Goal: Transaction & Acquisition: Purchase product/service

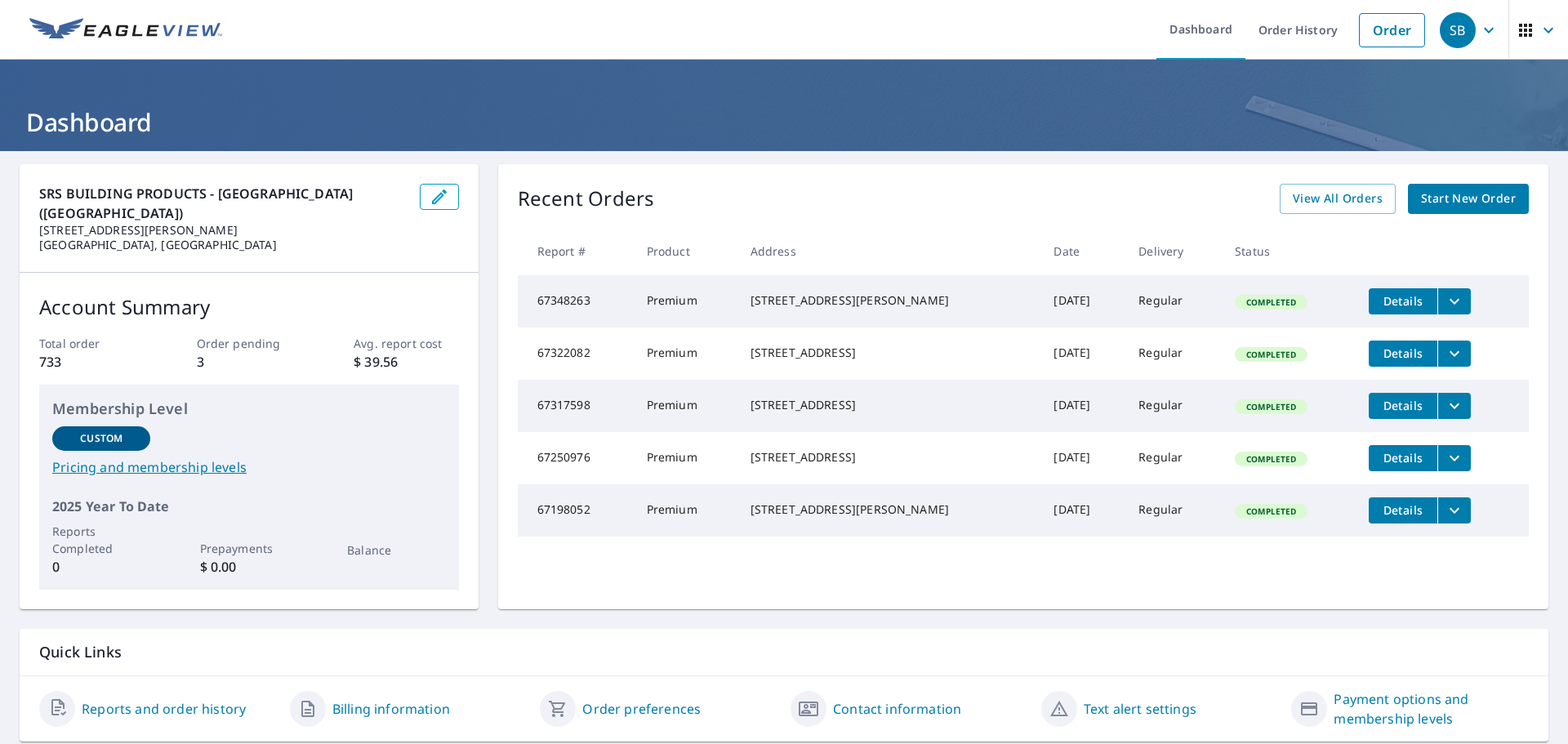
click at [1479, 203] on span "Start New Order" at bounding box center [1468, 199] width 94 height 21
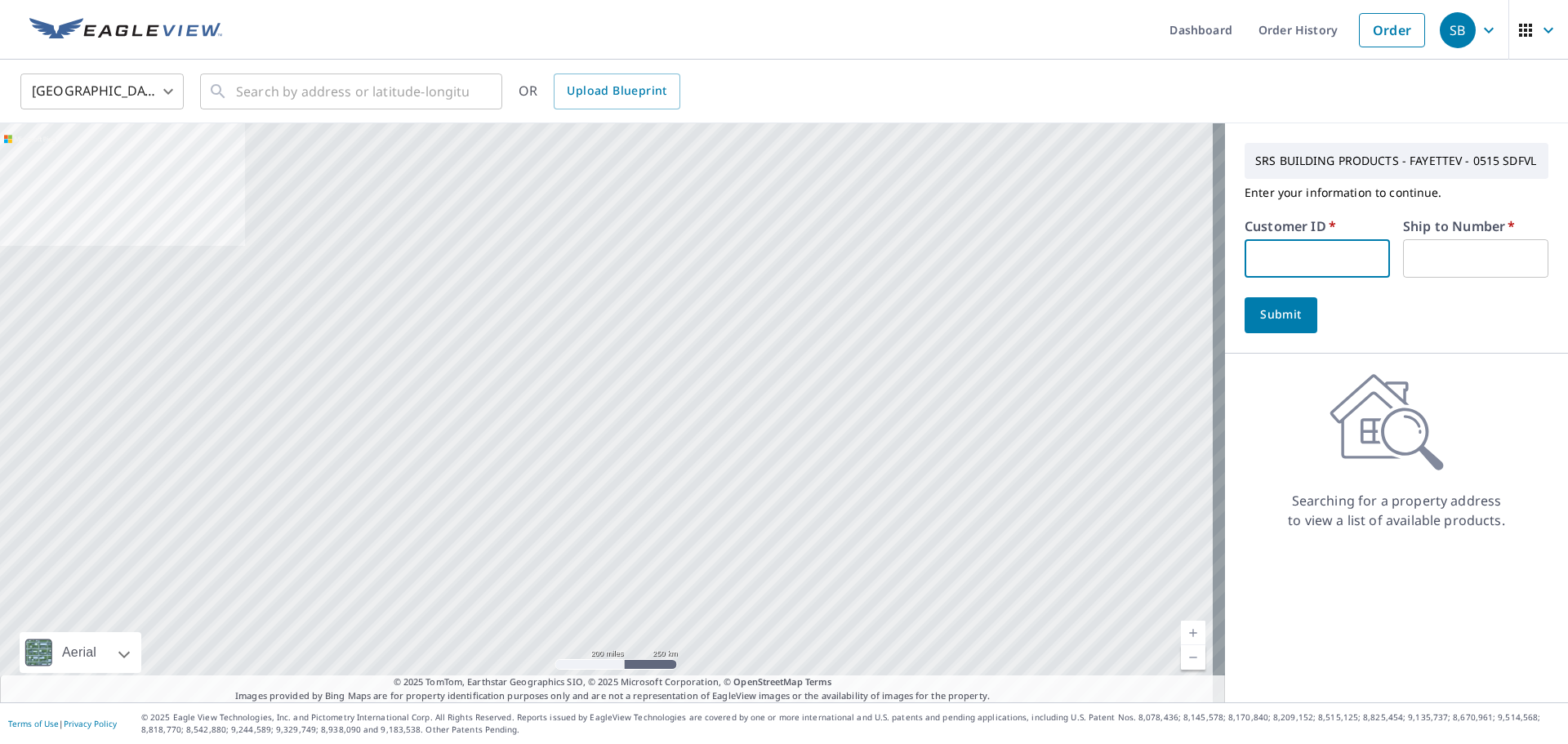
click at [1252, 256] on input "text" at bounding box center [1316, 258] width 145 height 38
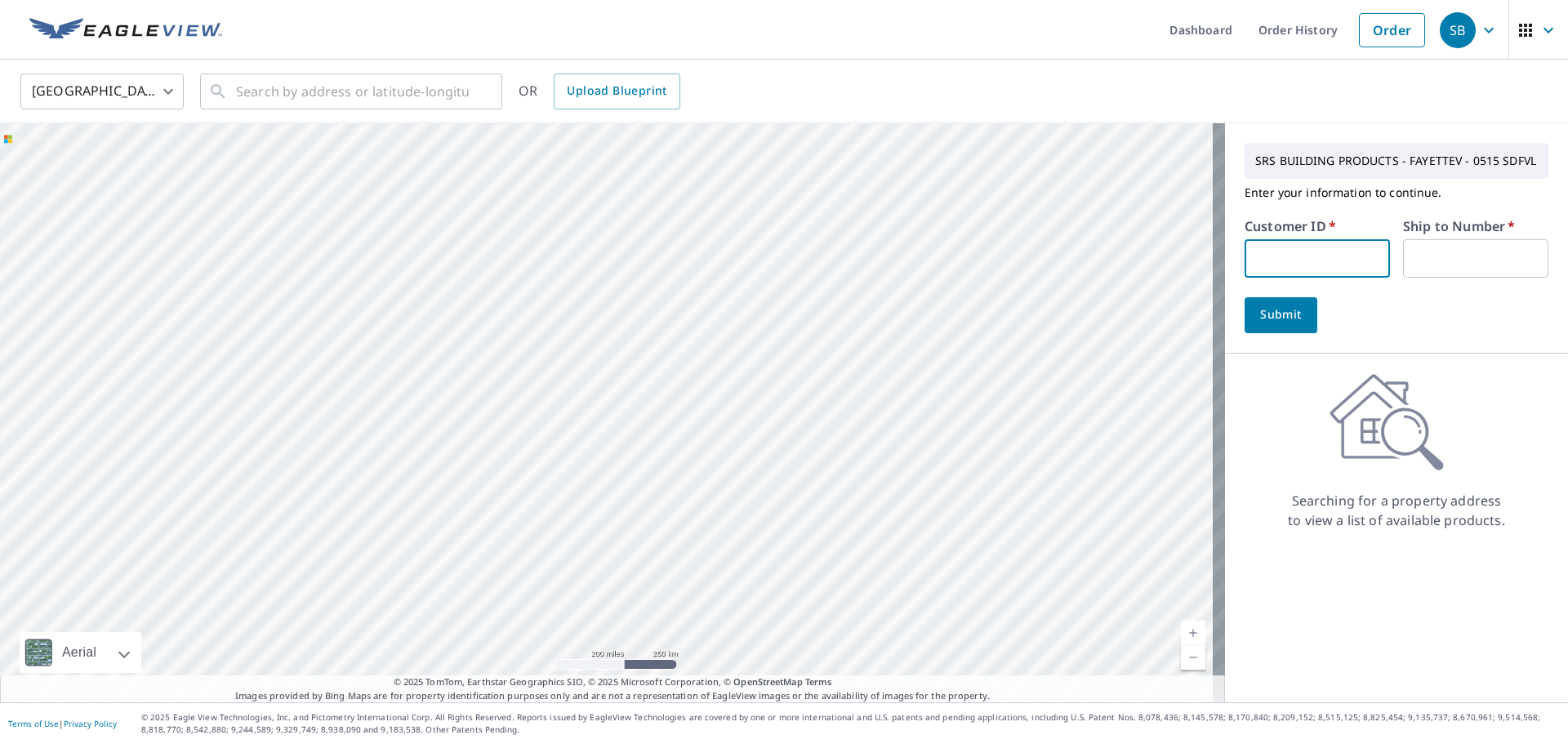
type input "S012067"
drag, startPoint x: 1435, startPoint y: 244, endPoint x: 1445, endPoint y: 257, distance: 16.4
click at [1435, 244] on input "text" at bounding box center [1474, 258] width 145 height 38
type input "1"
click at [1273, 318] on span "Submit" at bounding box center [1281, 315] width 46 height 21
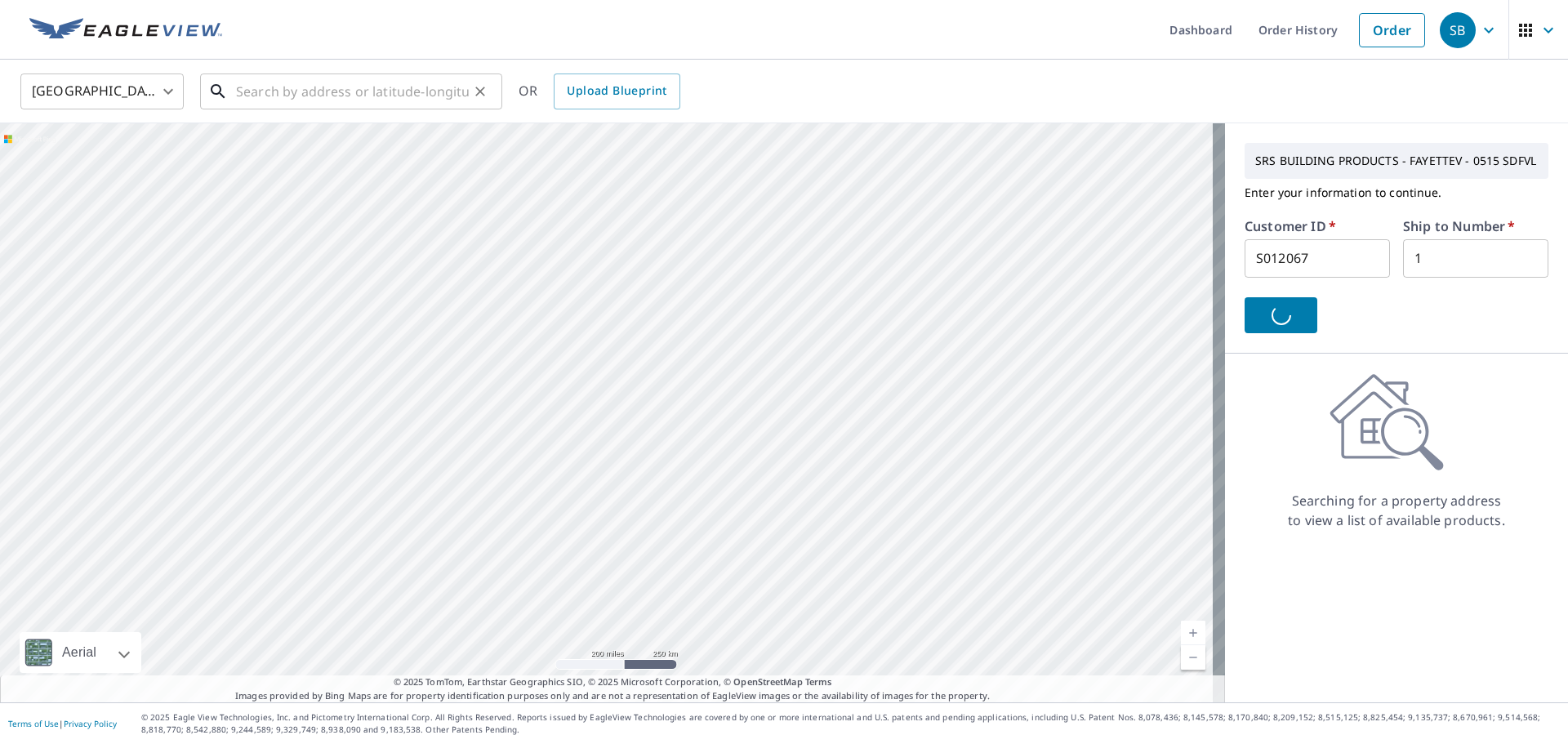
click at [258, 90] on input "text" at bounding box center [352, 91] width 233 height 46
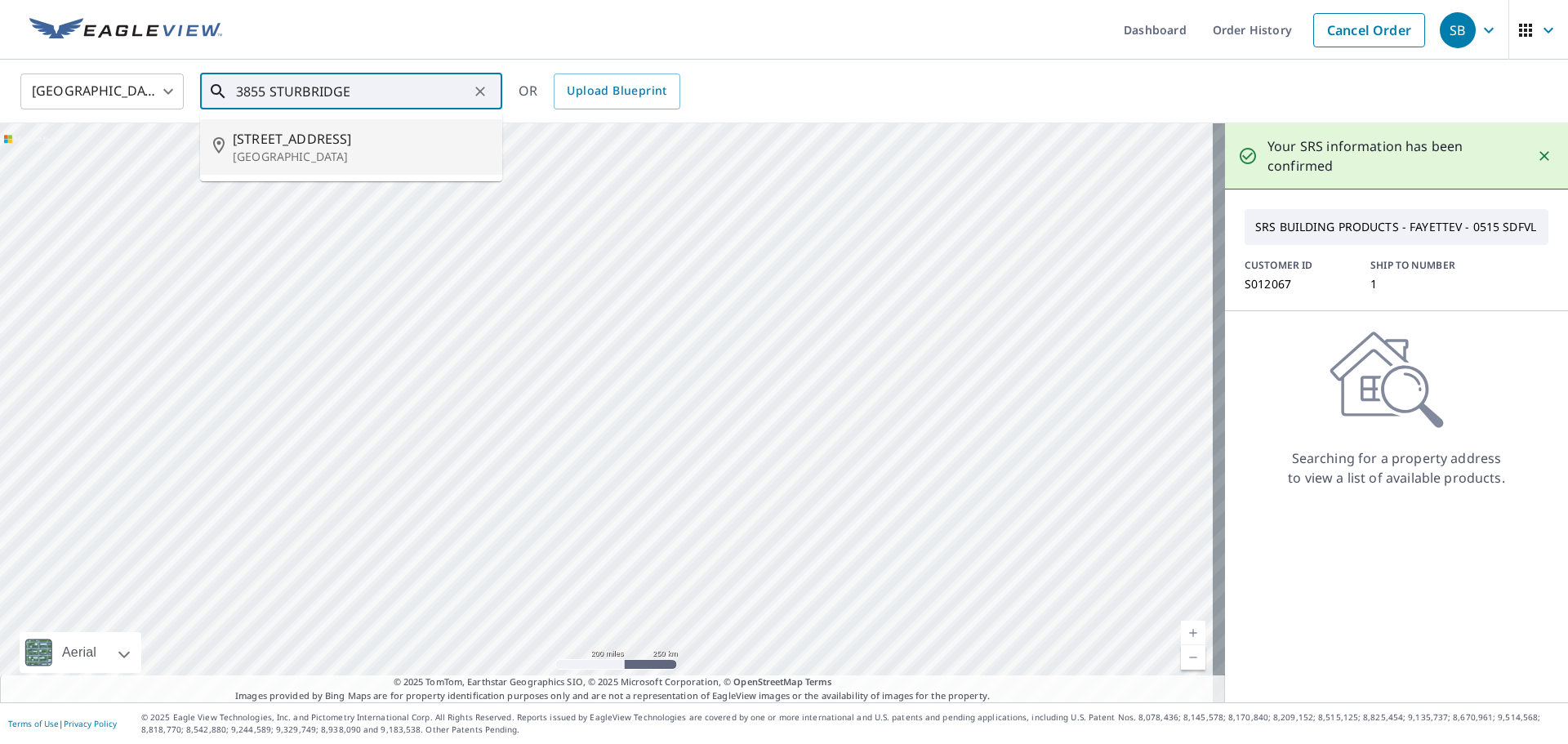
click at [293, 133] on span "[STREET_ADDRESS]" at bounding box center [361, 139] width 257 height 20
type input "[STREET_ADDRESS][PERSON_NAME]"
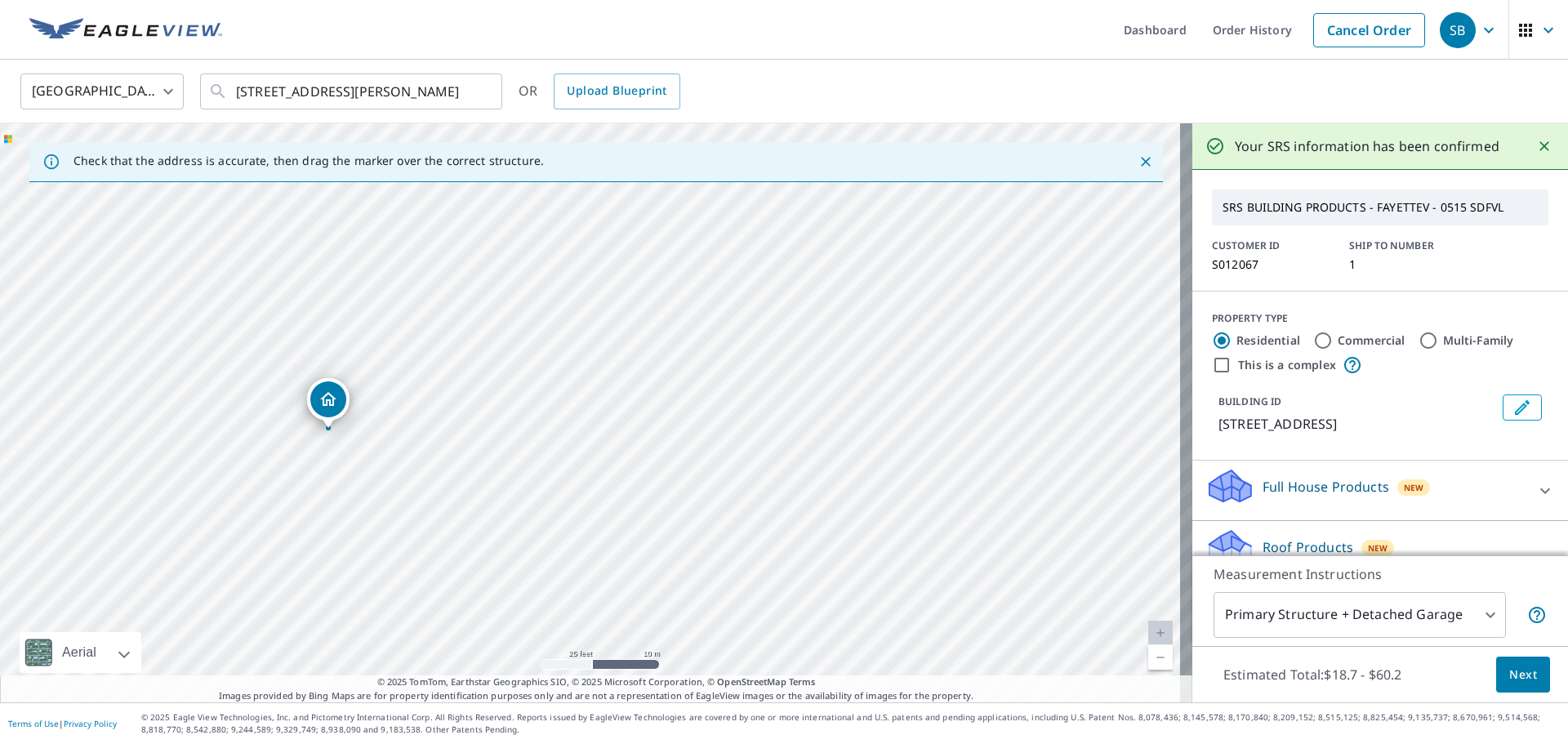
drag, startPoint x: 322, startPoint y: 403, endPoint x: 321, endPoint y: 394, distance: 9.1
click at [1509, 680] on span "Next" at bounding box center [1523, 674] width 28 height 21
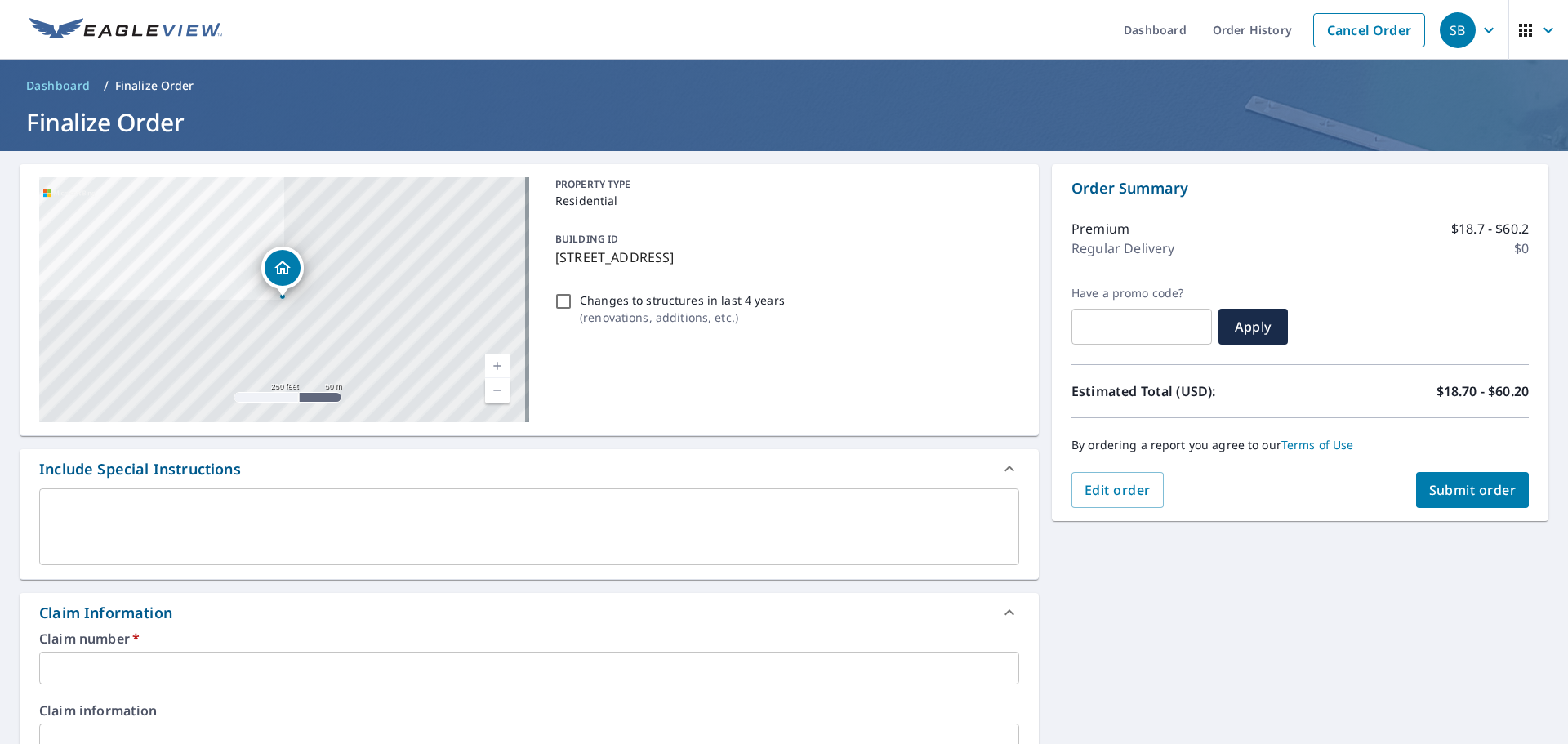
drag, startPoint x: 830, startPoint y: 260, endPoint x: 548, endPoint y: 271, distance: 282.2
click at [548, 271] on div "BUILDING ID [STREET_ADDRESS]" at bounding box center [784, 248] width 470 height 51
checkbox input "true"
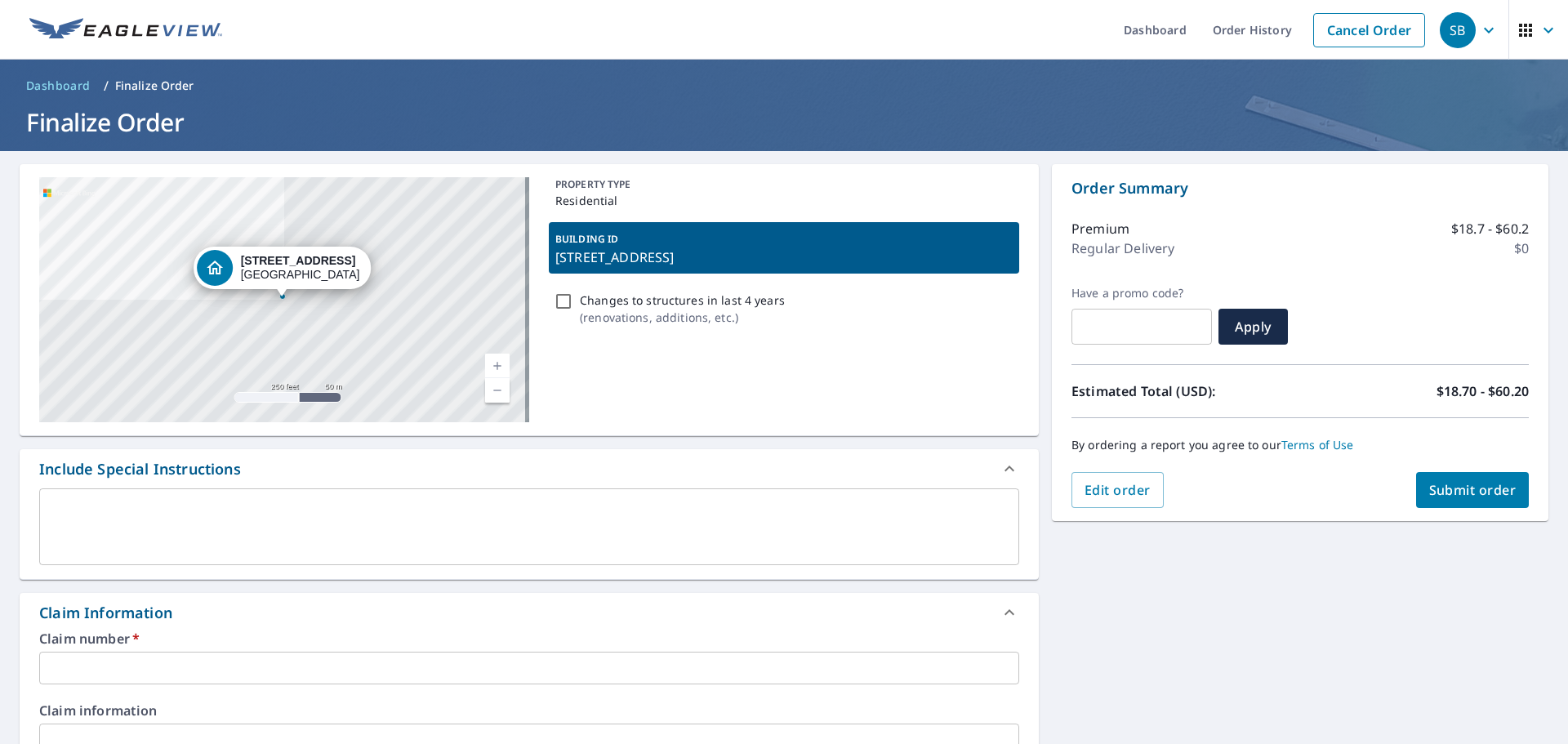
copy p "[STREET_ADDRESS]"
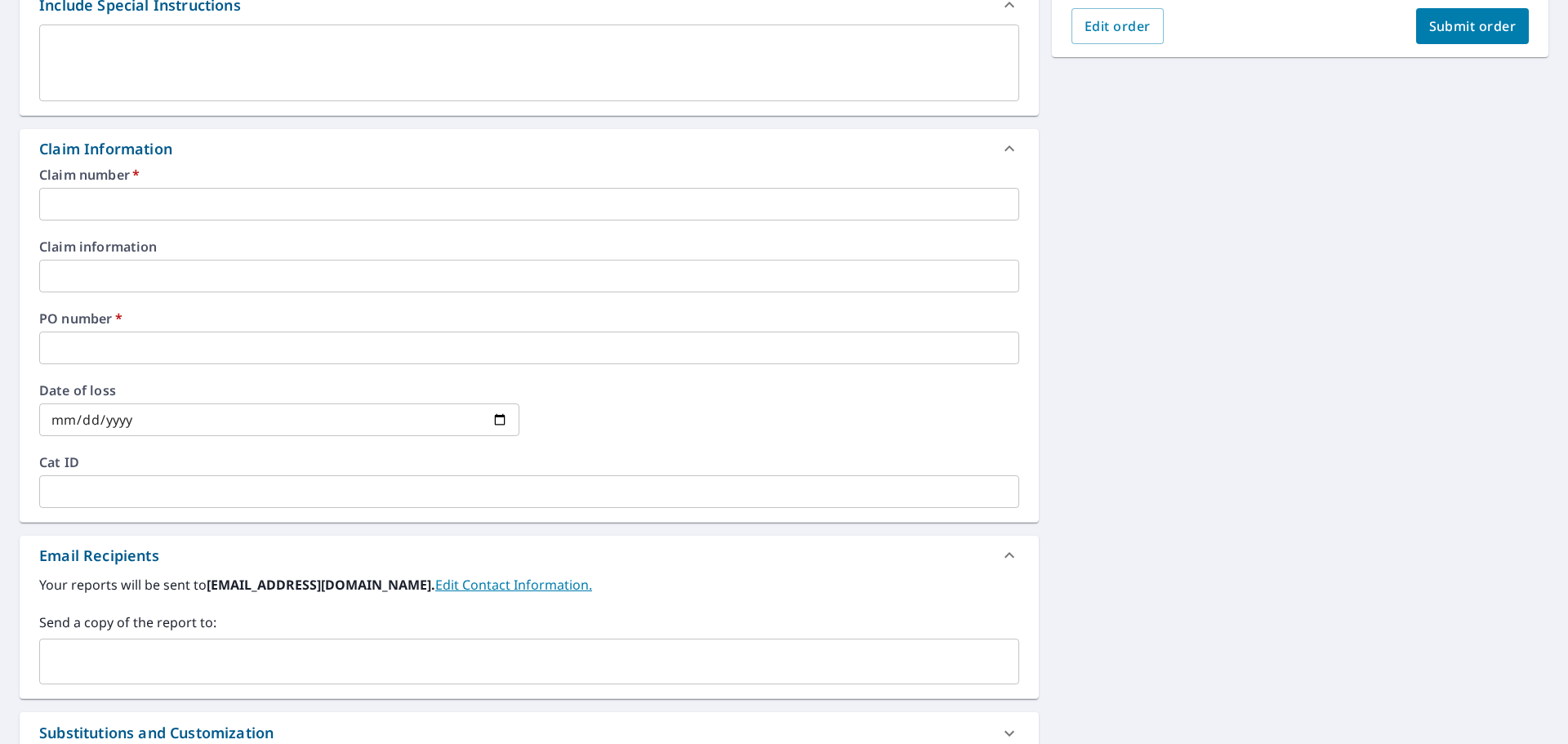
scroll to position [490, 0]
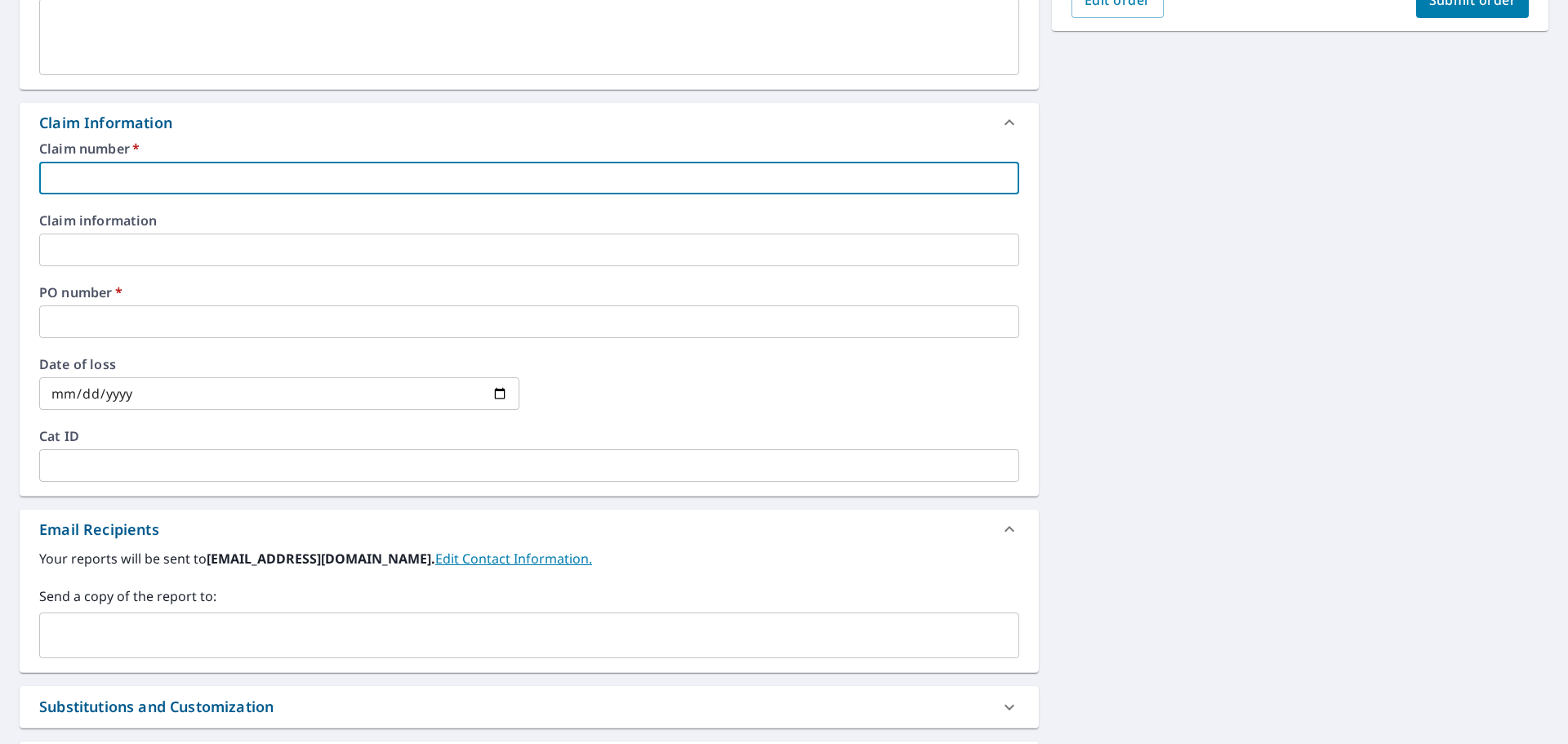
paste input "[STREET_ADDRESS]"
type input "[STREET_ADDRESS]"
checkbox input "true"
type input "[STREET_ADDRESS]"
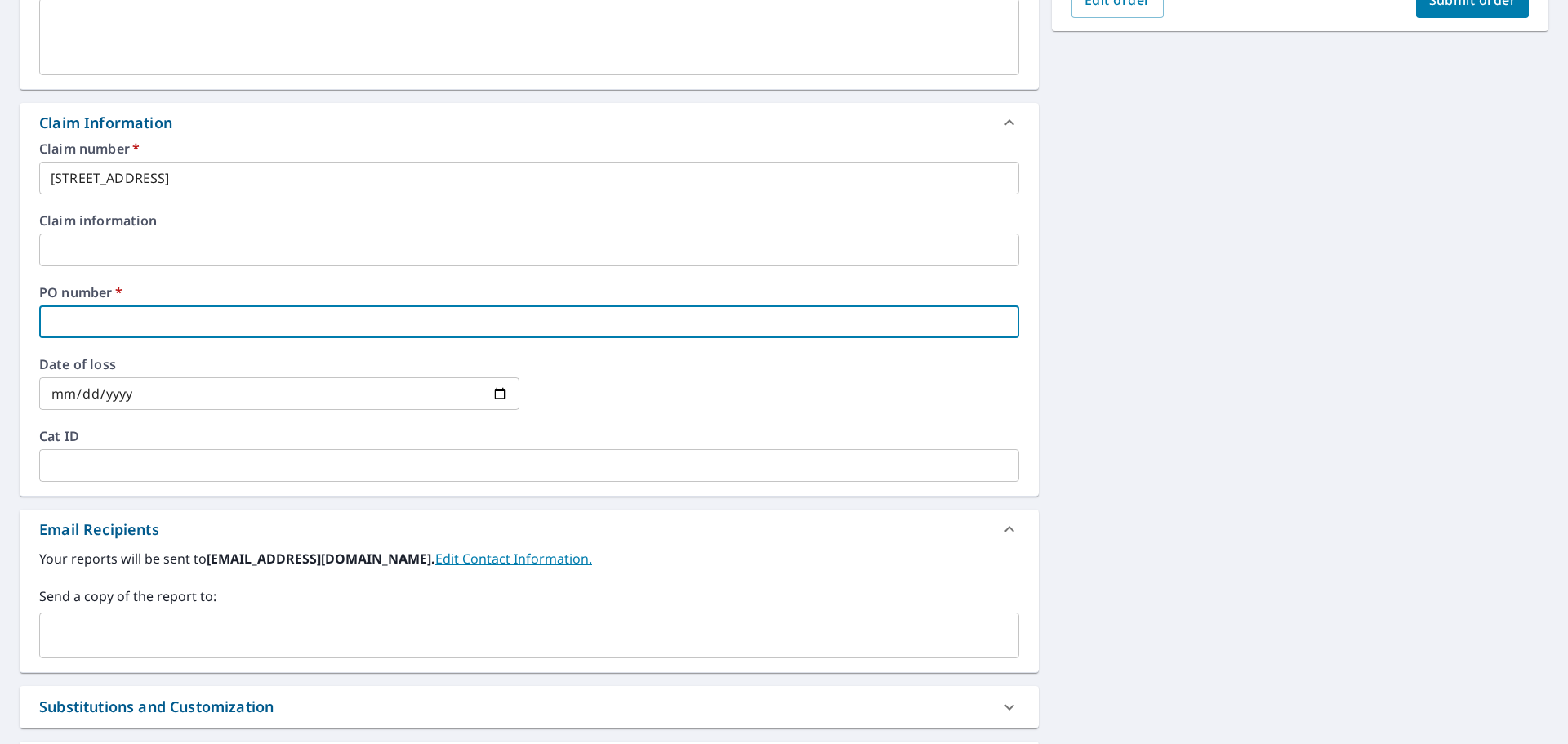
paste input "[STREET_ADDRESS]"
type input "[STREET_ADDRESS]"
checkbox input "true"
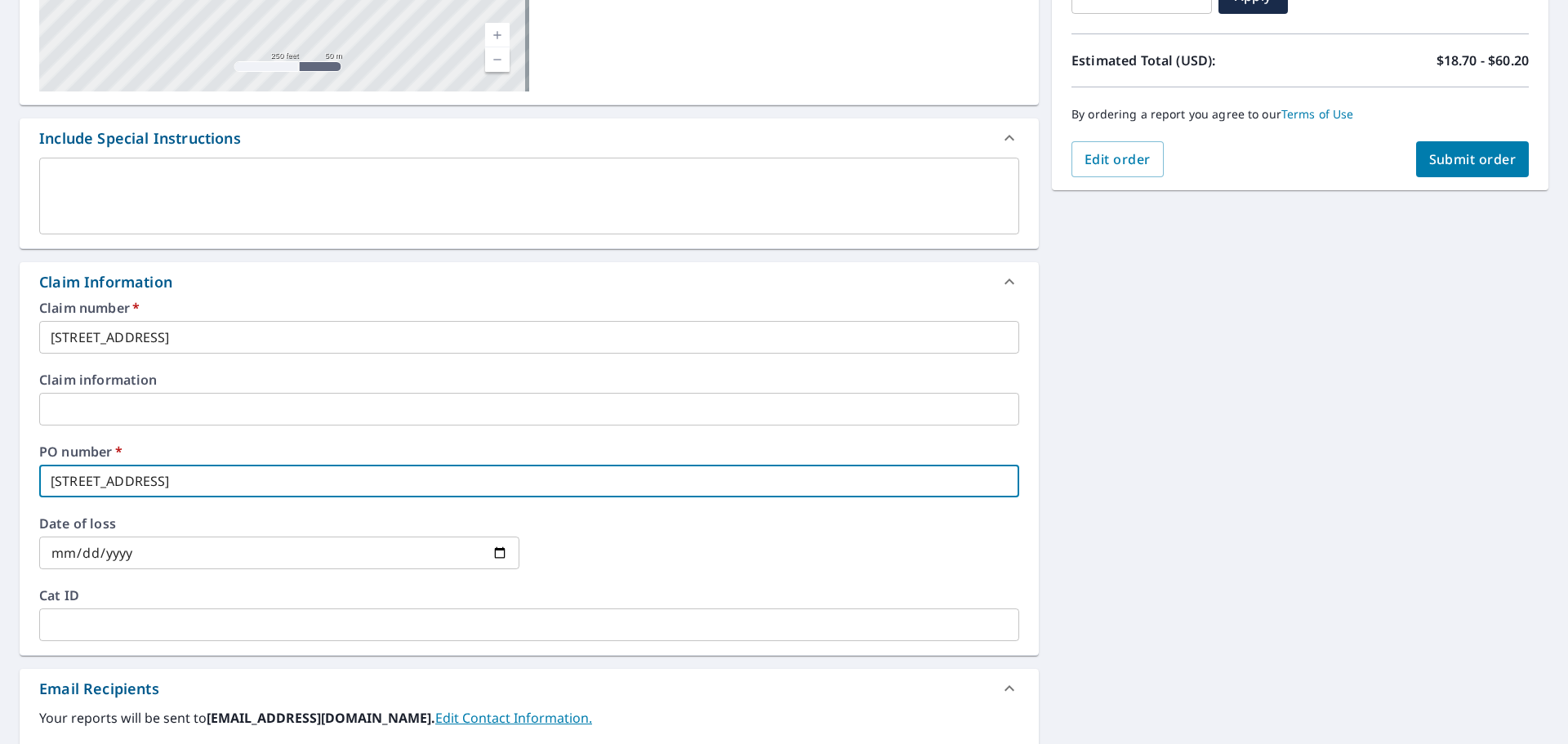
scroll to position [82, 0]
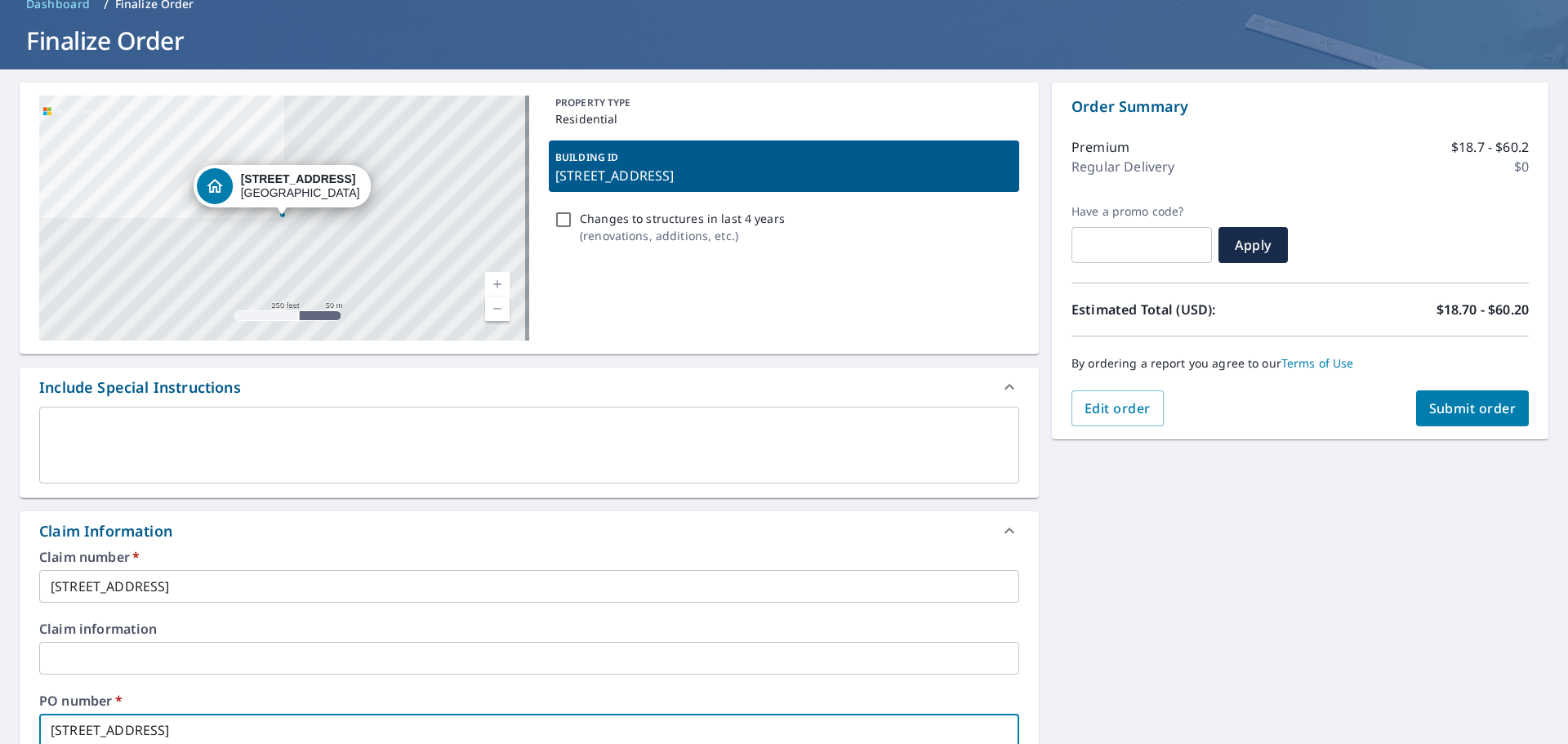
type input "[STREET_ADDRESS]"
click at [1463, 416] on span "Submit order" at bounding box center [1472, 408] width 87 height 18
checkbox input "true"
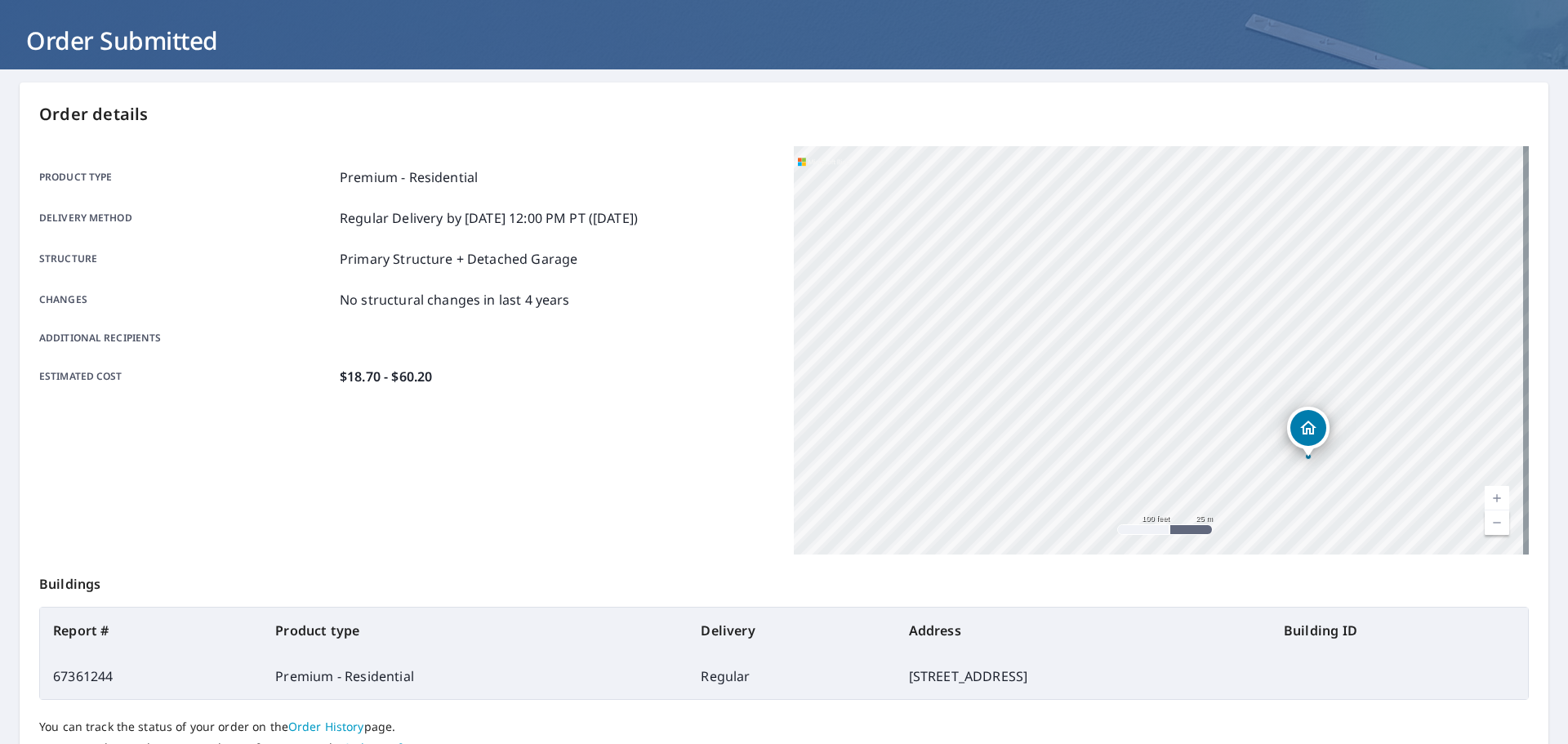
drag, startPoint x: 964, startPoint y: 373, endPoint x: 1240, endPoint y: 637, distance: 381.9
click at [1242, 642] on div "Order details Product type Premium - Residential Delivery method Regular Delive…" at bounding box center [784, 454] width 1528 height 742
click at [1087, 429] on div "[STREET_ADDRESS][PERSON_NAME]" at bounding box center [1160, 350] width 735 height 408
drag, startPoint x: 981, startPoint y: 305, endPoint x: 1127, endPoint y: 477, distance: 225.6
click at [1127, 477] on div "[STREET_ADDRESS][PERSON_NAME]" at bounding box center [1160, 350] width 735 height 408
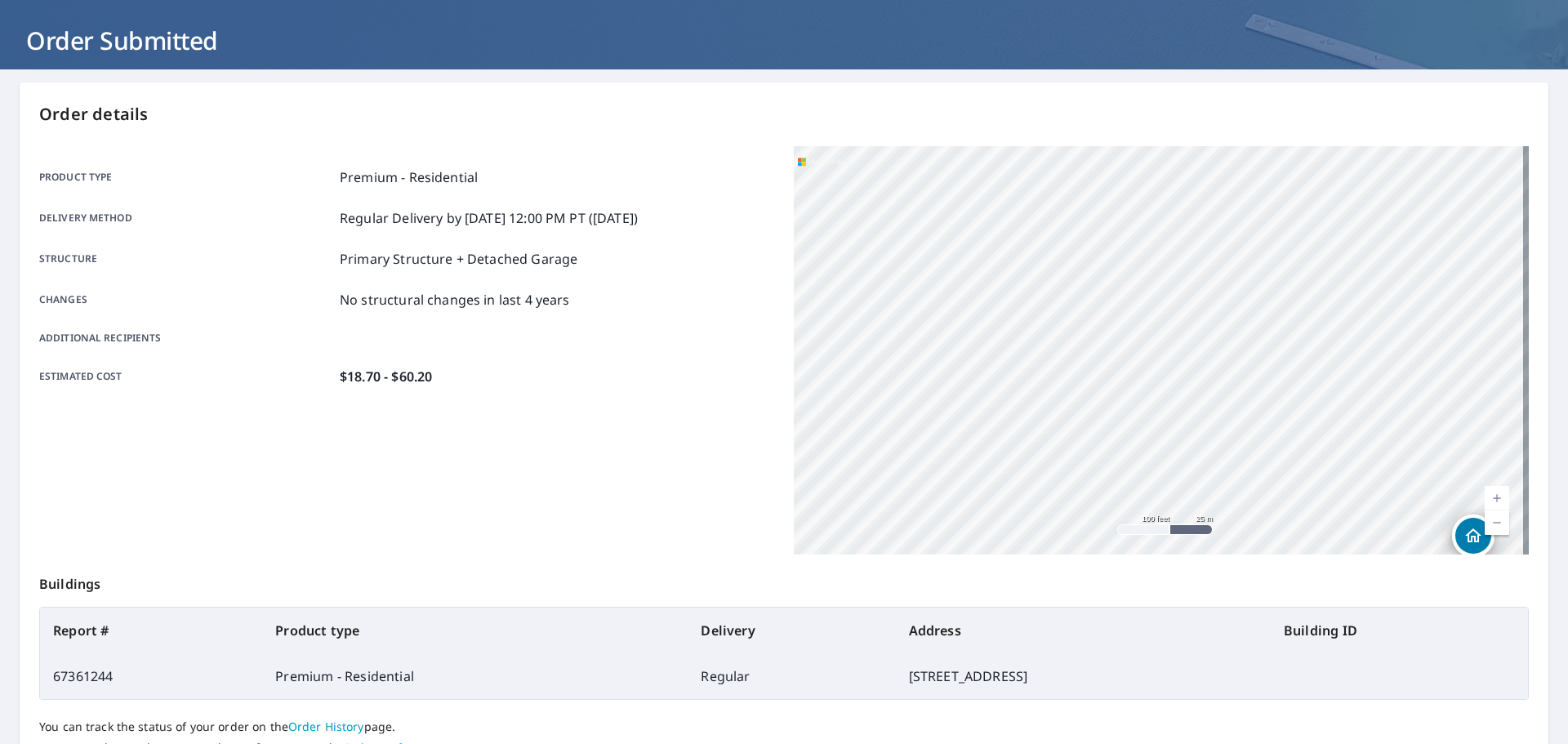
click at [1127, 477] on div "[STREET_ADDRESS][PERSON_NAME]" at bounding box center [1160, 350] width 735 height 408
drag, startPoint x: 1241, startPoint y: 261, endPoint x: 1257, endPoint y: 355, distance: 95.4
click at [1257, 355] on div "[STREET_ADDRESS][PERSON_NAME]" at bounding box center [1160, 350] width 735 height 408
drag, startPoint x: 910, startPoint y: 300, endPoint x: 1567, endPoint y: 355, distance: 659.3
click at [1567, 355] on div "Dashboard Order History Order SB Order Submitted Order details Product type Pre…" at bounding box center [784, 372] width 1568 height 744
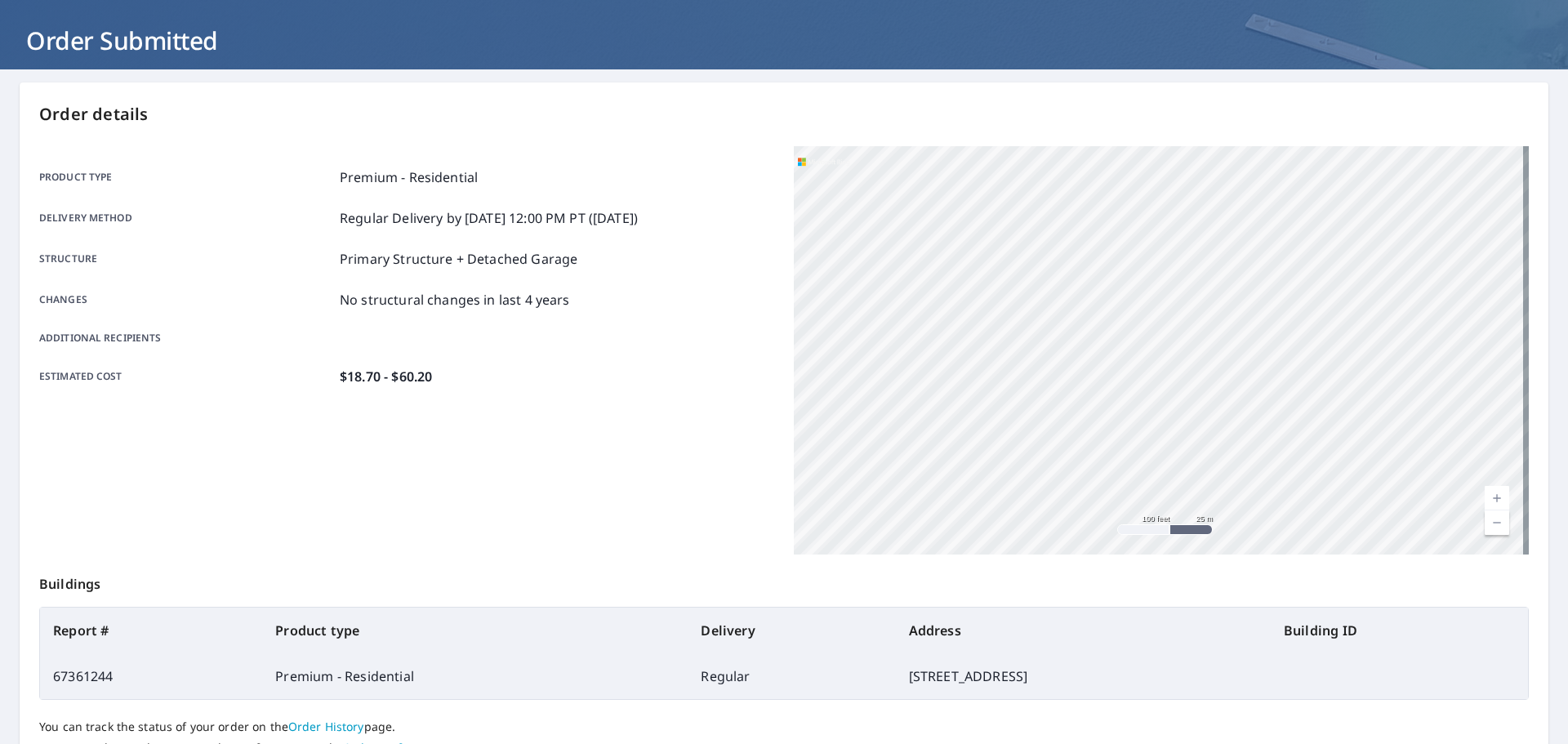
click at [1424, 349] on div "[STREET_ADDRESS][PERSON_NAME]" at bounding box center [1160, 350] width 735 height 408
drag, startPoint x: 935, startPoint y: 307, endPoint x: 1291, endPoint y: 345, distance: 358.0
click at [1291, 345] on div "[STREET_ADDRESS][PERSON_NAME]" at bounding box center [1160, 350] width 735 height 408
drag, startPoint x: 1151, startPoint y: 419, endPoint x: 1140, endPoint y: 180, distance: 239.3
click at [1140, 180] on div "[STREET_ADDRESS][PERSON_NAME]" at bounding box center [1160, 350] width 735 height 408
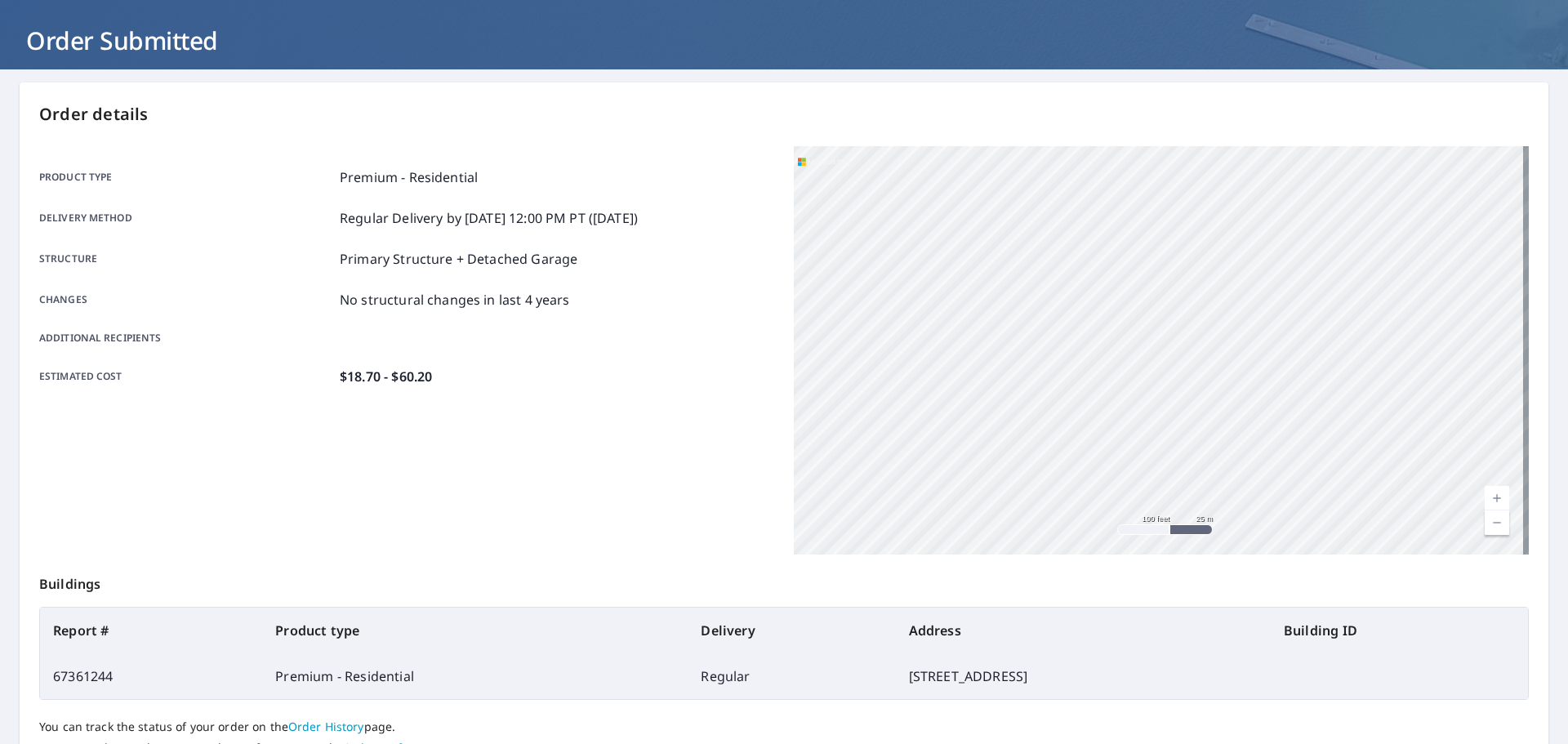
drag, startPoint x: 1139, startPoint y: 420, endPoint x: 991, endPoint y: 223, distance: 246.4
click at [991, 227] on div "[STREET_ADDRESS][PERSON_NAME]" at bounding box center [1160, 350] width 735 height 408
drag, startPoint x: 917, startPoint y: 376, endPoint x: 1208, endPoint y: 374, distance: 291.0
click at [1208, 374] on div "[STREET_ADDRESS][PERSON_NAME]" at bounding box center [1160, 350] width 735 height 408
drag, startPoint x: 1006, startPoint y: 439, endPoint x: 964, endPoint y: 305, distance: 140.4
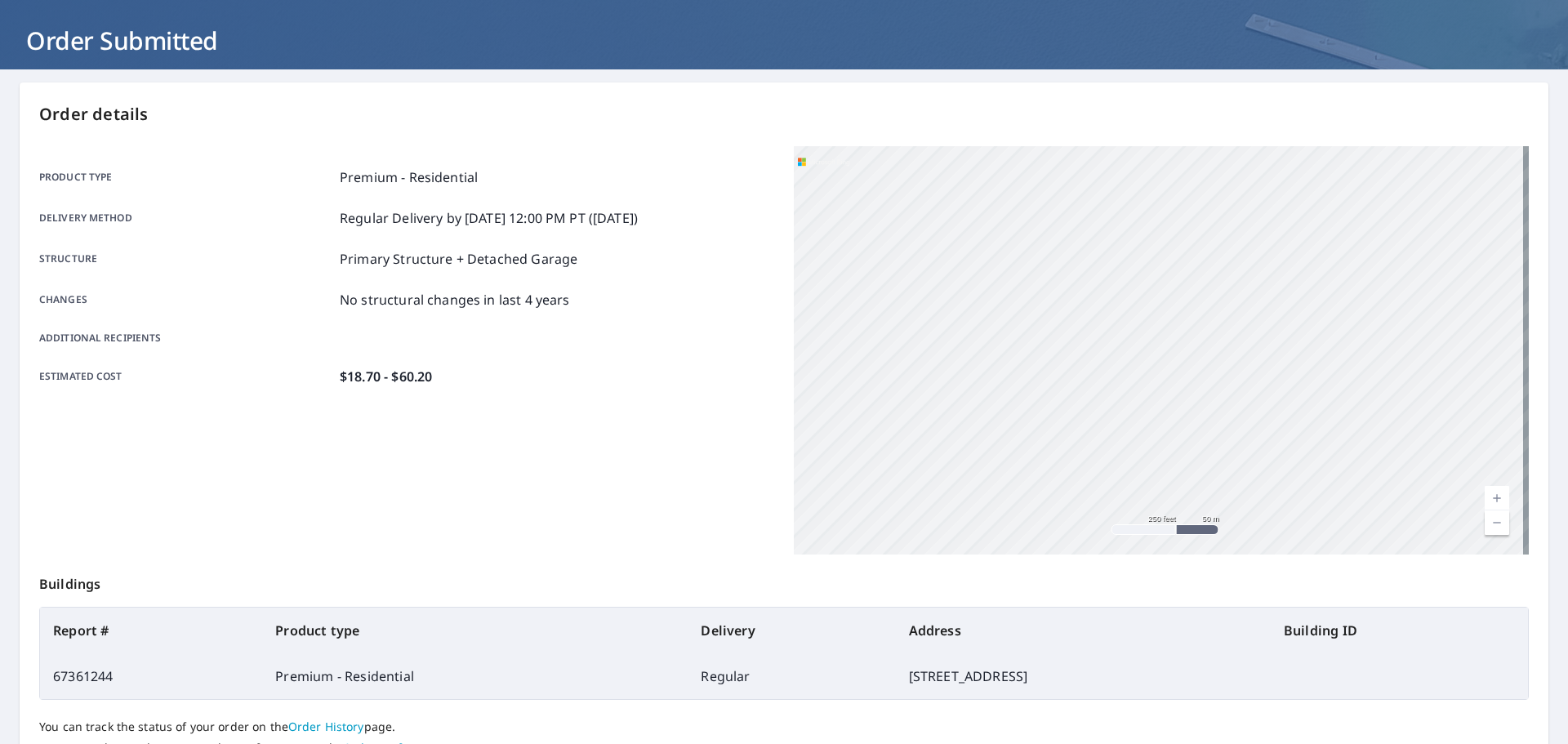
click at [964, 304] on div "[STREET_ADDRESS][PERSON_NAME]" at bounding box center [1160, 350] width 735 height 408
drag, startPoint x: 1011, startPoint y: 441, endPoint x: 943, endPoint y: 301, distance: 155.6
click at [943, 301] on div "[STREET_ADDRESS][PERSON_NAME]" at bounding box center [1160, 350] width 735 height 408
drag, startPoint x: 928, startPoint y: 330, endPoint x: 963, endPoint y: 411, distance: 88.2
click at [963, 411] on div "[STREET_ADDRESS][PERSON_NAME]" at bounding box center [1160, 350] width 735 height 408
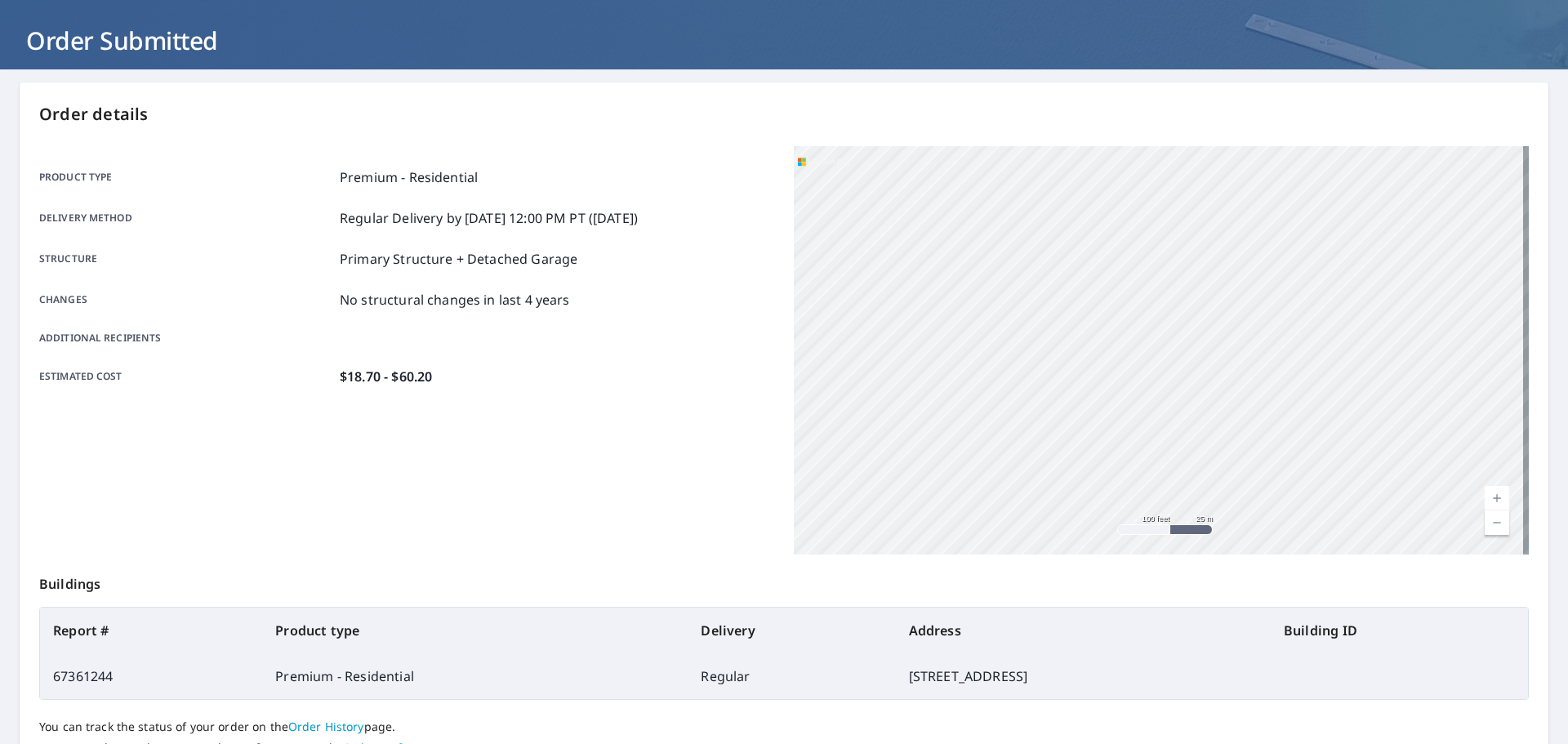
drag, startPoint x: 1194, startPoint y: 382, endPoint x: 901, endPoint y: 175, distance: 358.7
click at [921, 190] on div "[STREET_ADDRESS][PERSON_NAME]" at bounding box center [1160, 350] width 735 height 408
drag, startPoint x: 1259, startPoint y: 278, endPoint x: 808, endPoint y: 341, distance: 455.4
click at [808, 341] on div "[STREET_ADDRESS][PERSON_NAME]" at bounding box center [1160, 350] width 735 height 408
drag, startPoint x: 1430, startPoint y: 343, endPoint x: 1073, endPoint y: 271, distance: 364.2
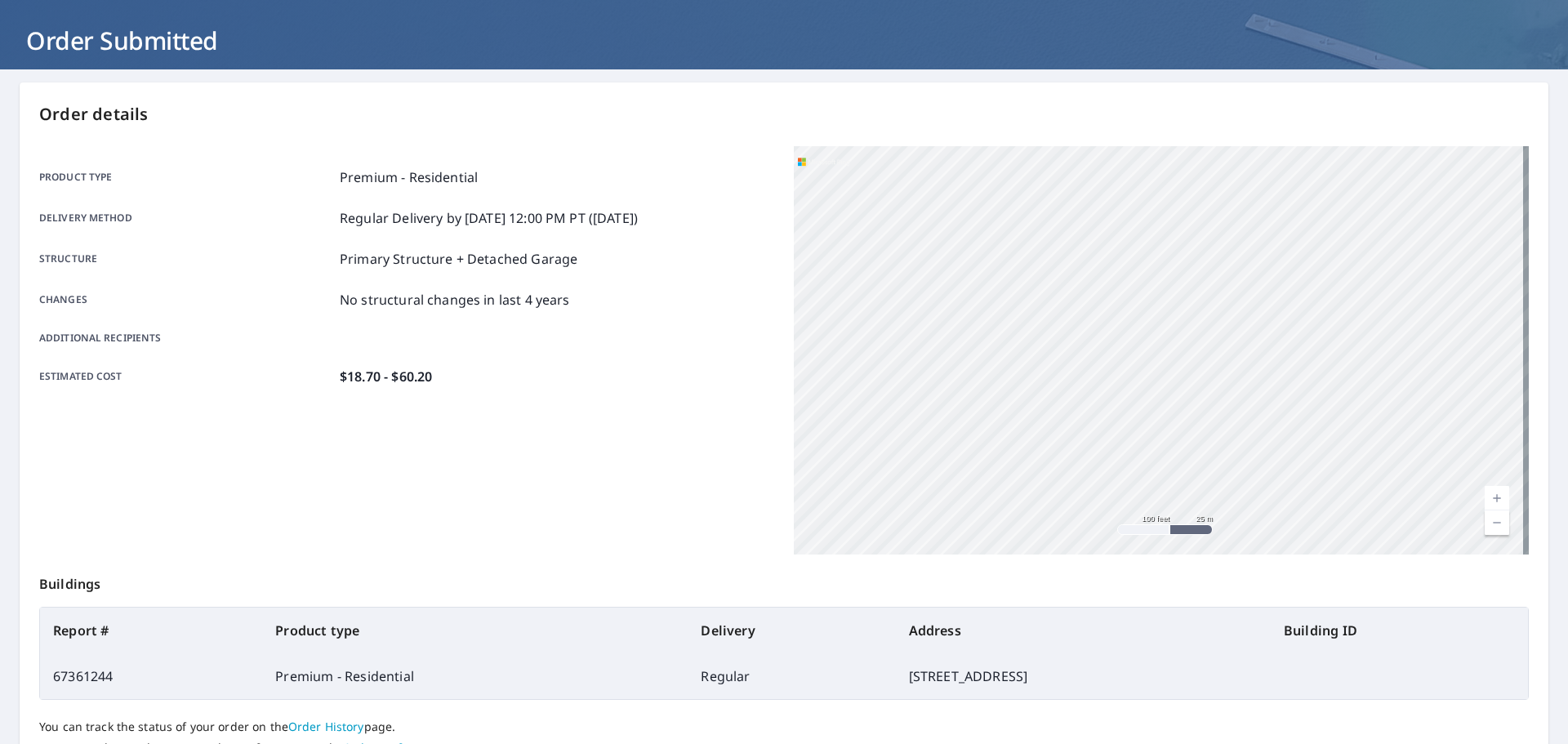
click at [1076, 274] on div "[STREET_ADDRESS][PERSON_NAME]" at bounding box center [1160, 350] width 735 height 408
drag, startPoint x: 1176, startPoint y: 447, endPoint x: 1028, endPoint y: 231, distance: 261.8
click at [1028, 231] on div "[STREET_ADDRESS][PERSON_NAME]" at bounding box center [1160, 350] width 735 height 408
drag, startPoint x: 1188, startPoint y: 321, endPoint x: 1093, endPoint y: 360, distance: 102.7
click at [1093, 360] on div "[STREET_ADDRESS][PERSON_NAME]" at bounding box center [1160, 350] width 735 height 408
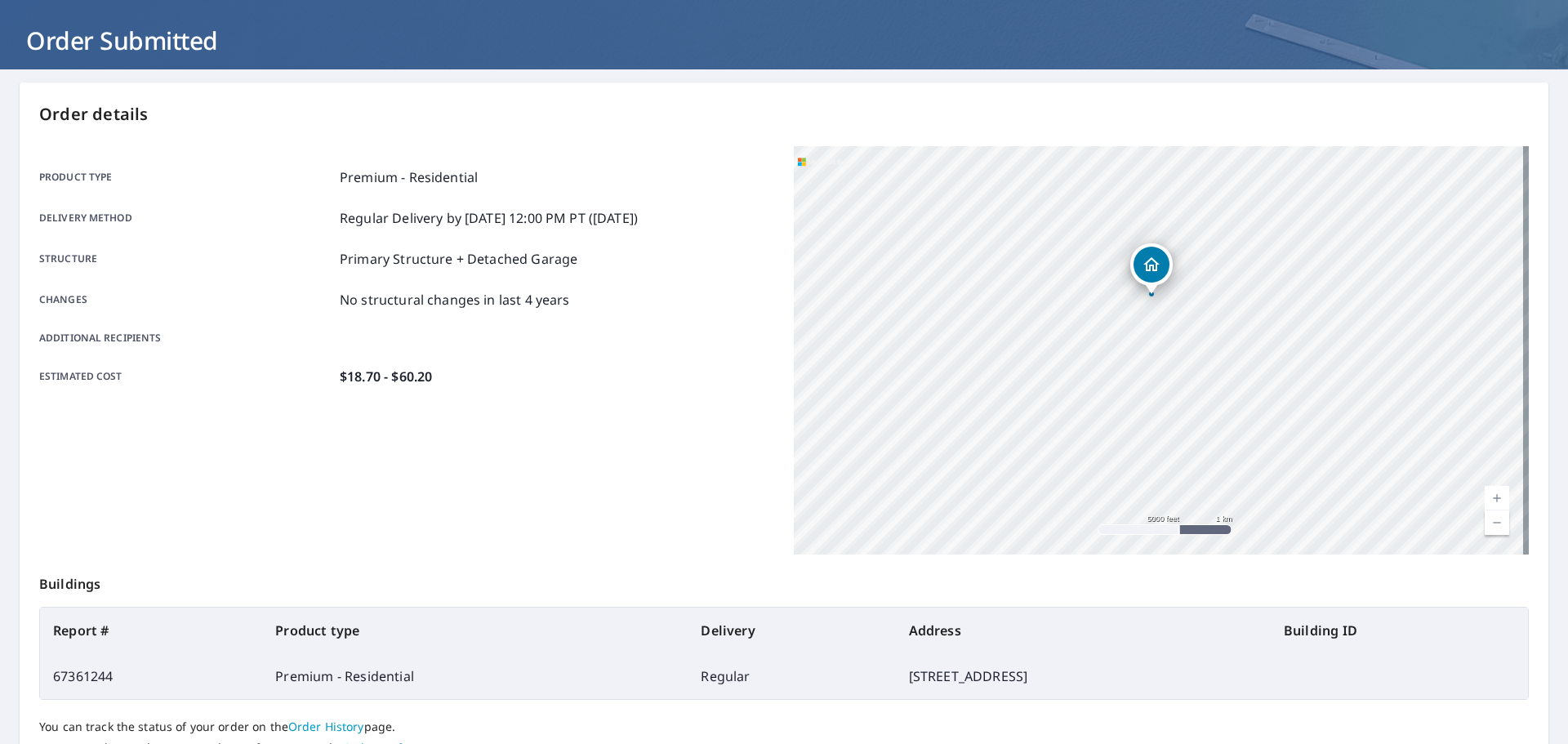
click at [958, 400] on div "[STREET_ADDRESS][PERSON_NAME]" at bounding box center [1160, 350] width 735 height 408
drag, startPoint x: 1187, startPoint y: 395, endPoint x: 1052, endPoint y: 261, distance: 190.2
click at [1052, 261] on div "[STREET_ADDRESS][PERSON_NAME]" at bounding box center [1160, 350] width 735 height 408
drag, startPoint x: 1063, startPoint y: 265, endPoint x: 1199, endPoint y: 225, distance: 141.8
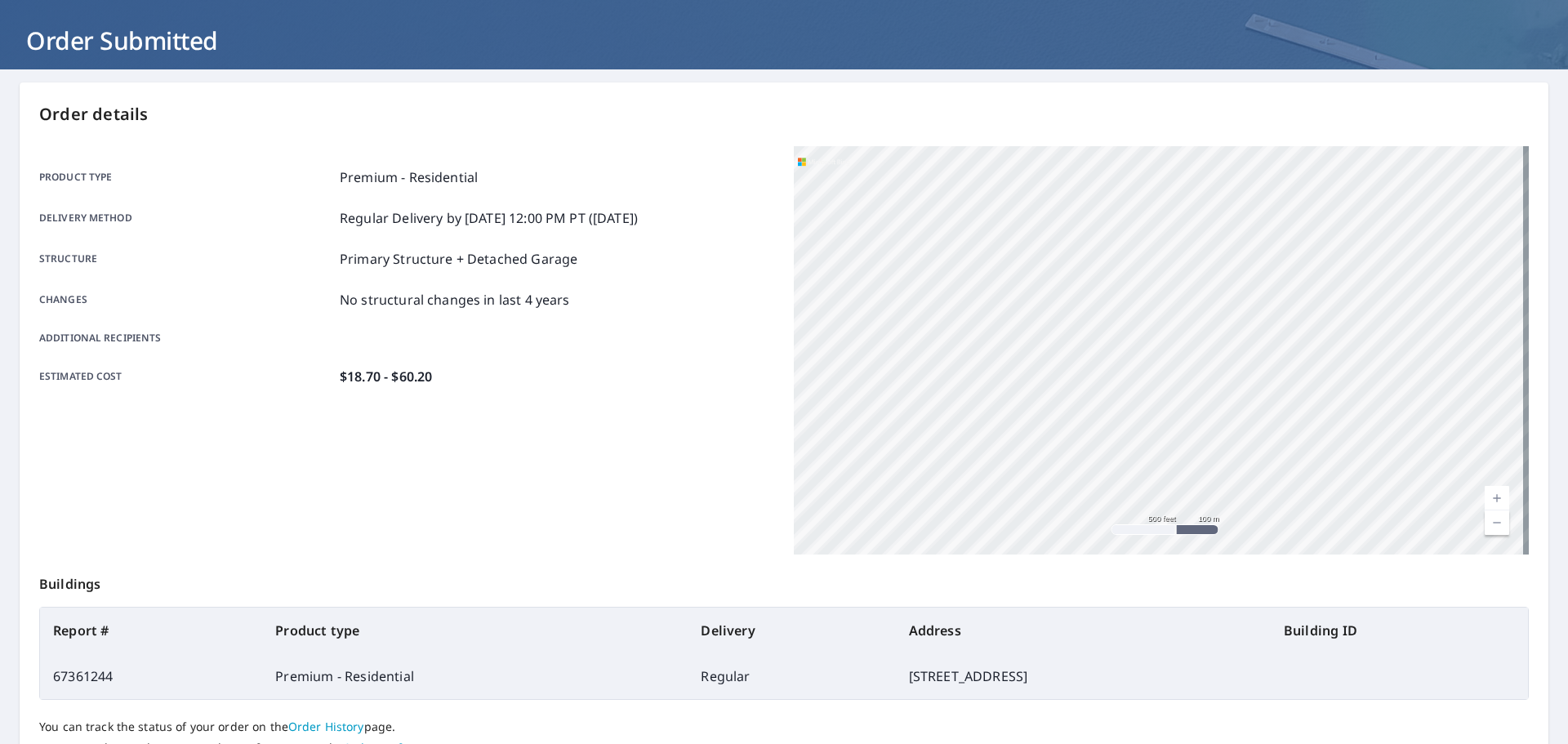
click at [1199, 225] on div "[STREET_ADDRESS][PERSON_NAME]" at bounding box center [1160, 350] width 735 height 408
drag, startPoint x: 1097, startPoint y: 371, endPoint x: 1329, endPoint y: 297, distance: 243.5
click at [1329, 297] on div "[STREET_ADDRESS][PERSON_NAME]" at bounding box center [1160, 350] width 735 height 408
drag, startPoint x: 1318, startPoint y: 331, endPoint x: 1064, endPoint y: 411, distance: 266.3
click at [1064, 411] on div "[STREET_ADDRESS][PERSON_NAME]" at bounding box center [1160, 350] width 735 height 408
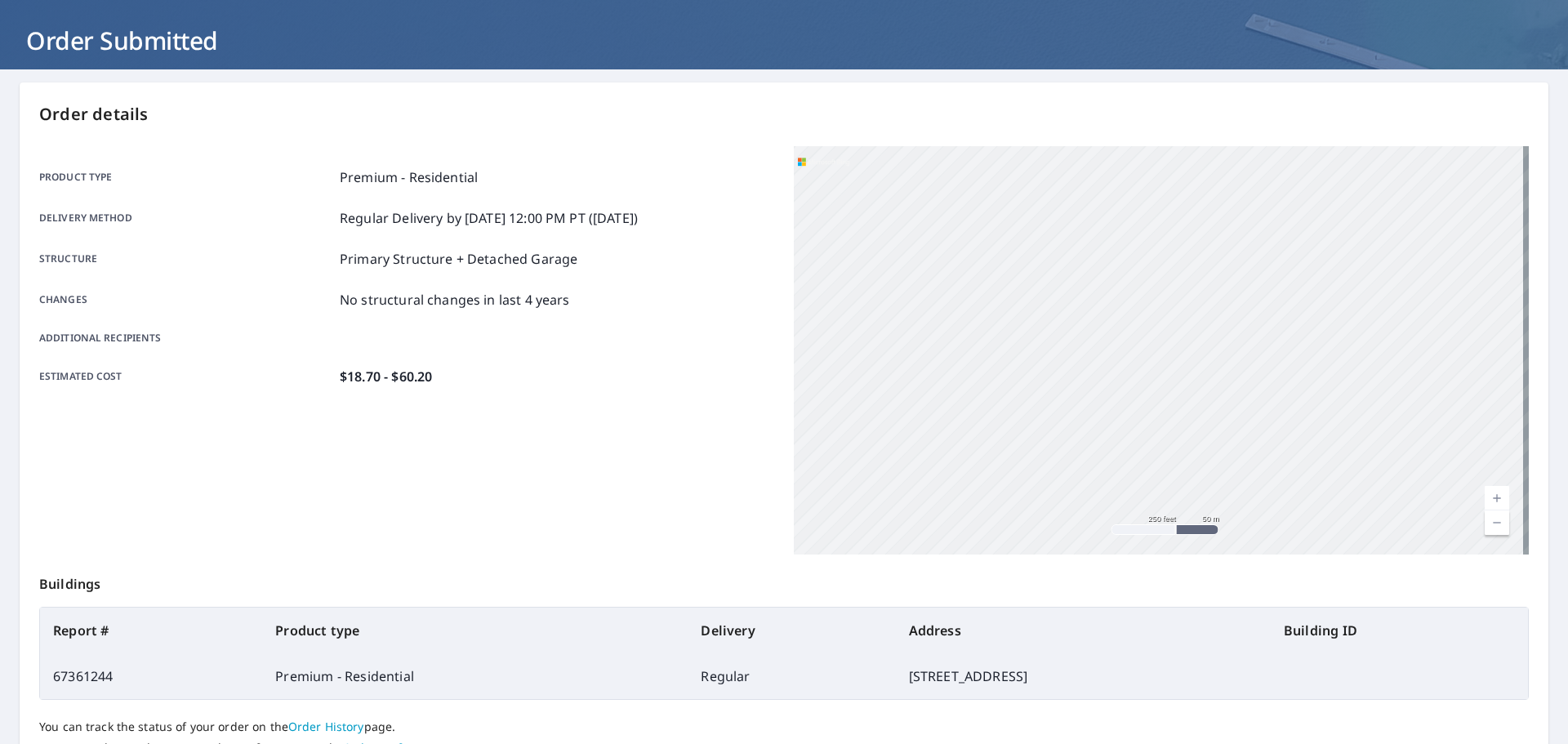
drag, startPoint x: 1254, startPoint y: 384, endPoint x: 954, endPoint y: 344, distance: 302.7
click at [954, 344] on div "[STREET_ADDRESS][PERSON_NAME]" at bounding box center [1160, 350] width 735 height 408
drag, startPoint x: 895, startPoint y: 471, endPoint x: 1096, endPoint y: 386, distance: 218.2
click at [1096, 386] on div "[STREET_ADDRESS][PERSON_NAME]" at bounding box center [1160, 350] width 735 height 408
drag, startPoint x: 1085, startPoint y: 427, endPoint x: 748, endPoint y: 491, distance: 343.0
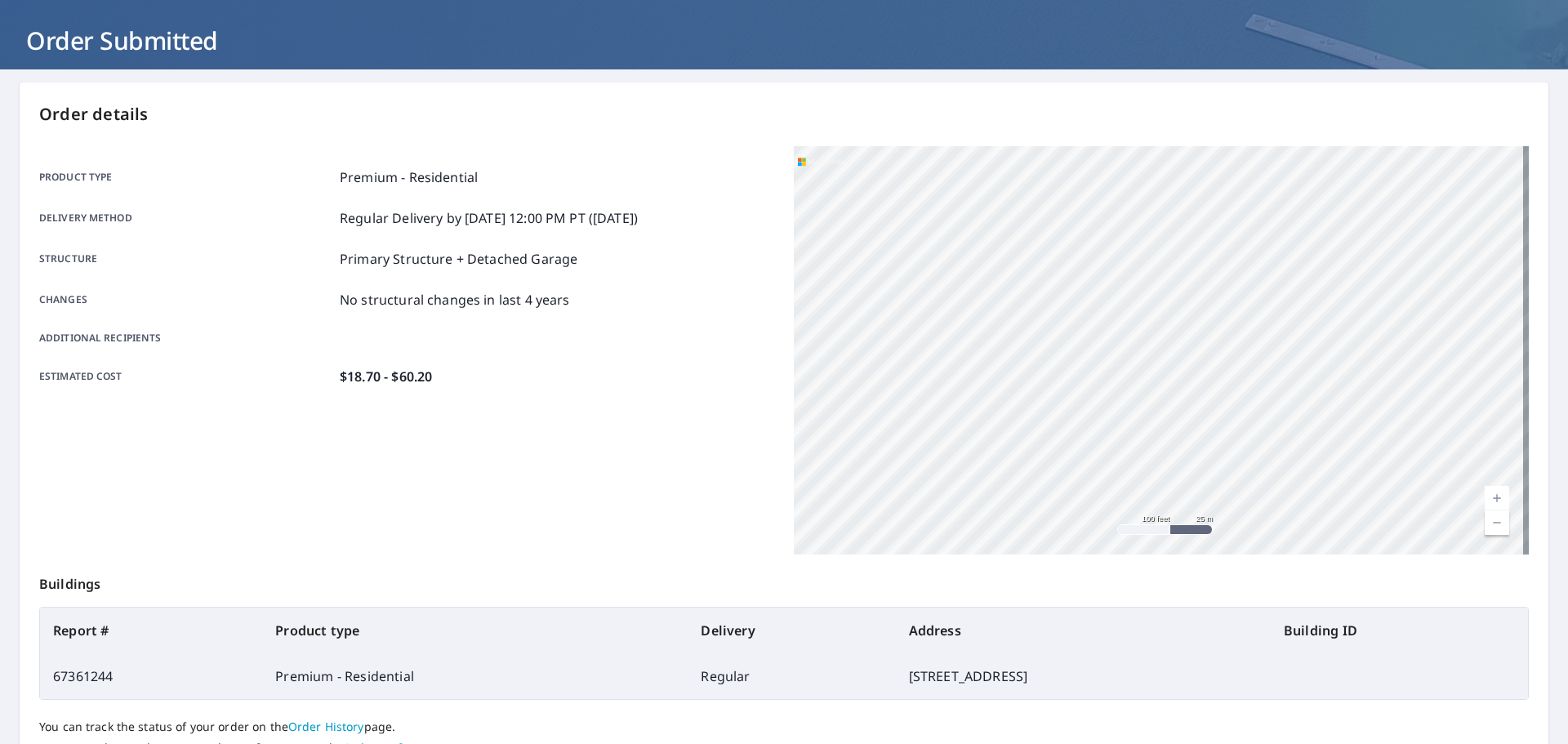
click at [748, 491] on div "Product type Premium - Residential Delivery method Regular Delivery by [DATE] 1…" at bounding box center [784, 350] width 1489 height 408
drag, startPoint x: 1088, startPoint y: 355, endPoint x: 1065, endPoint y: 357, distance: 23.1
click at [1065, 357] on div "[STREET_ADDRESS][PERSON_NAME]" at bounding box center [1160, 350] width 735 height 408
drag, startPoint x: 1223, startPoint y: 320, endPoint x: 1065, endPoint y: 384, distance: 170.5
click at [1065, 384] on div "[STREET_ADDRESS][PERSON_NAME]" at bounding box center [1160, 350] width 735 height 408
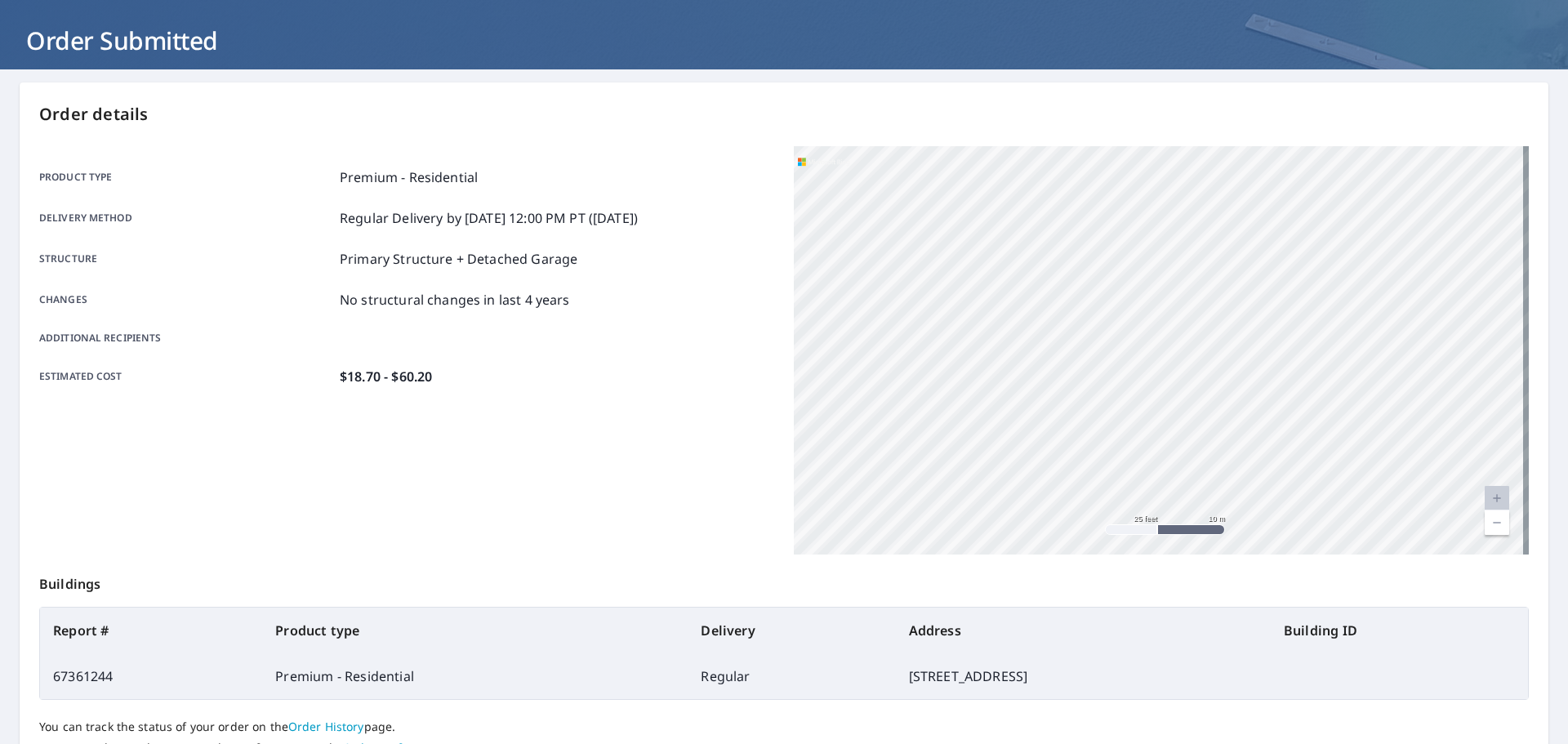
drag, startPoint x: 984, startPoint y: 370, endPoint x: 1110, endPoint y: 368, distance: 126.0
click at [1110, 368] on div "[STREET_ADDRESS][PERSON_NAME]" at bounding box center [1160, 350] width 735 height 408
drag, startPoint x: 1278, startPoint y: 355, endPoint x: 840, endPoint y: 366, distance: 438.1
click at [840, 366] on div "[STREET_ADDRESS][PERSON_NAME]" at bounding box center [1160, 350] width 735 height 408
